Goal: Navigation & Orientation: Find specific page/section

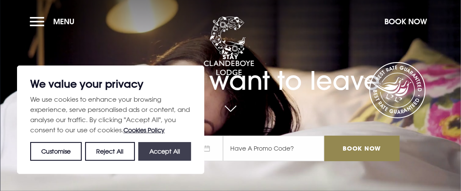
click at [156, 154] on button "Accept All" at bounding box center [164, 151] width 53 height 19
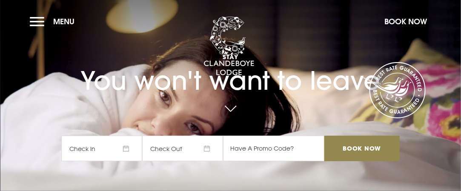
checkbox input "true"
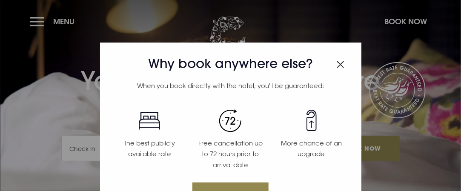
click at [39, 23] on div "Why book anywhere else? When you book directly with the hotel, you'll be guaran…" at bounding box center [230, 95] width 461 height 191
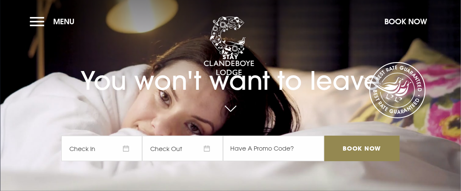
click at [39, 23] on button "Menu" at bounding box center [54, 21] width 49 height 18
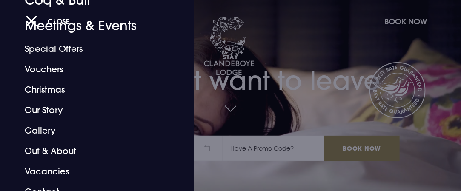
scroll to position [128, 0]
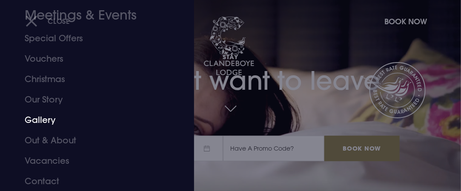
click at [43, 118] on link "Gallery" at bounding box center [91, 120] width 133 height 20
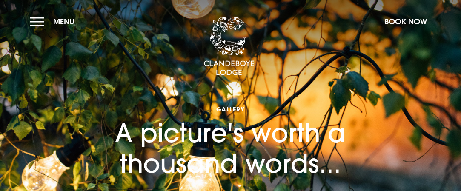
drag, startPoint x: 463, startPoint y: 16, endPoint x: 464, endPoint y: 5, distance: 11.6
